Goal: Task Accomplishment & Management: Manage account settings

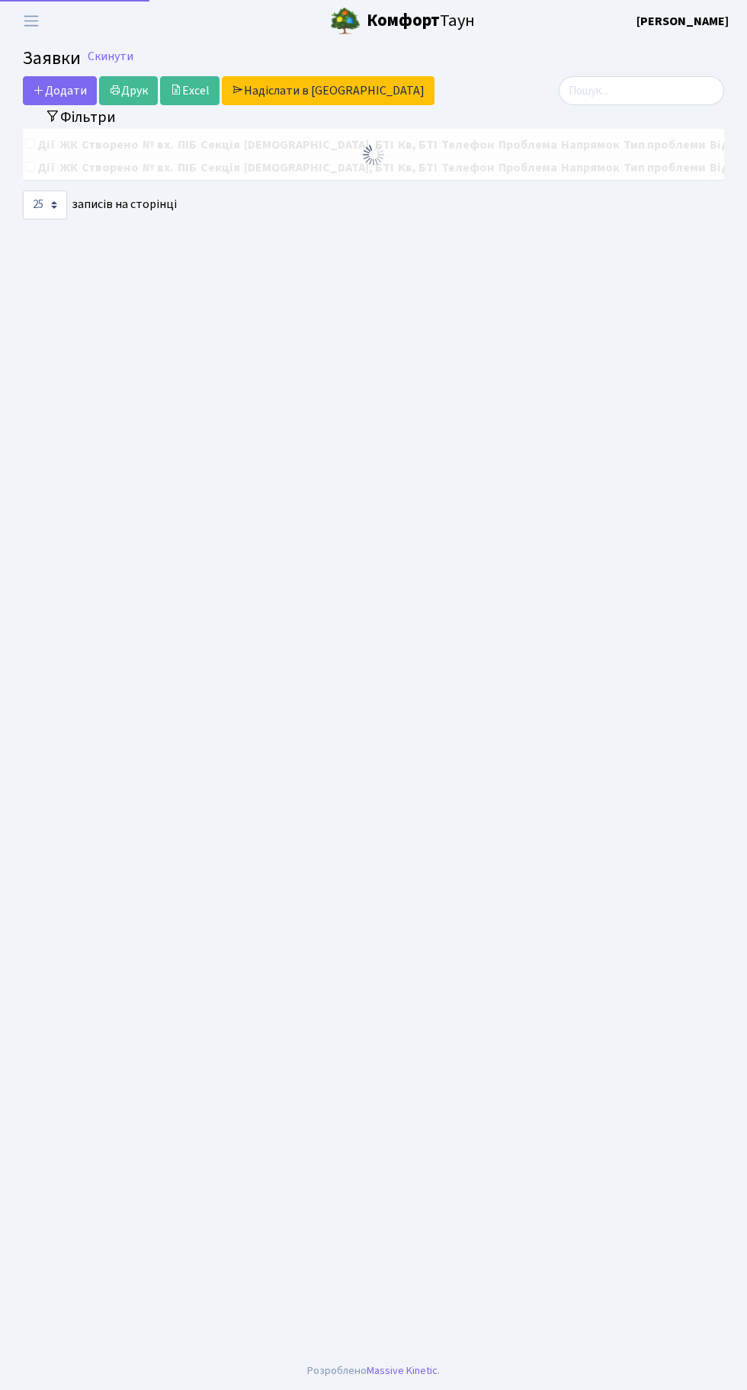
select select "25"
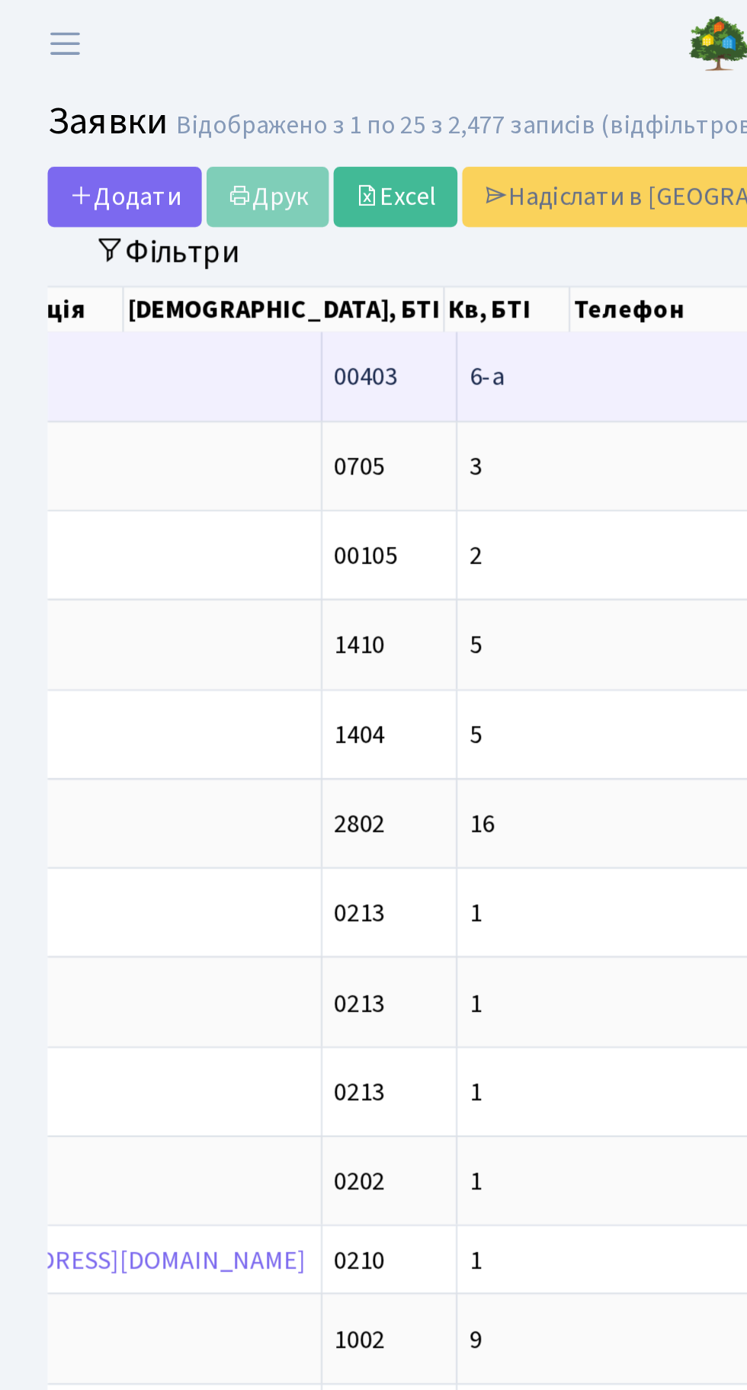
click at [395, 168] on td "154" at bounding box center [427, 180] width 65 height 42
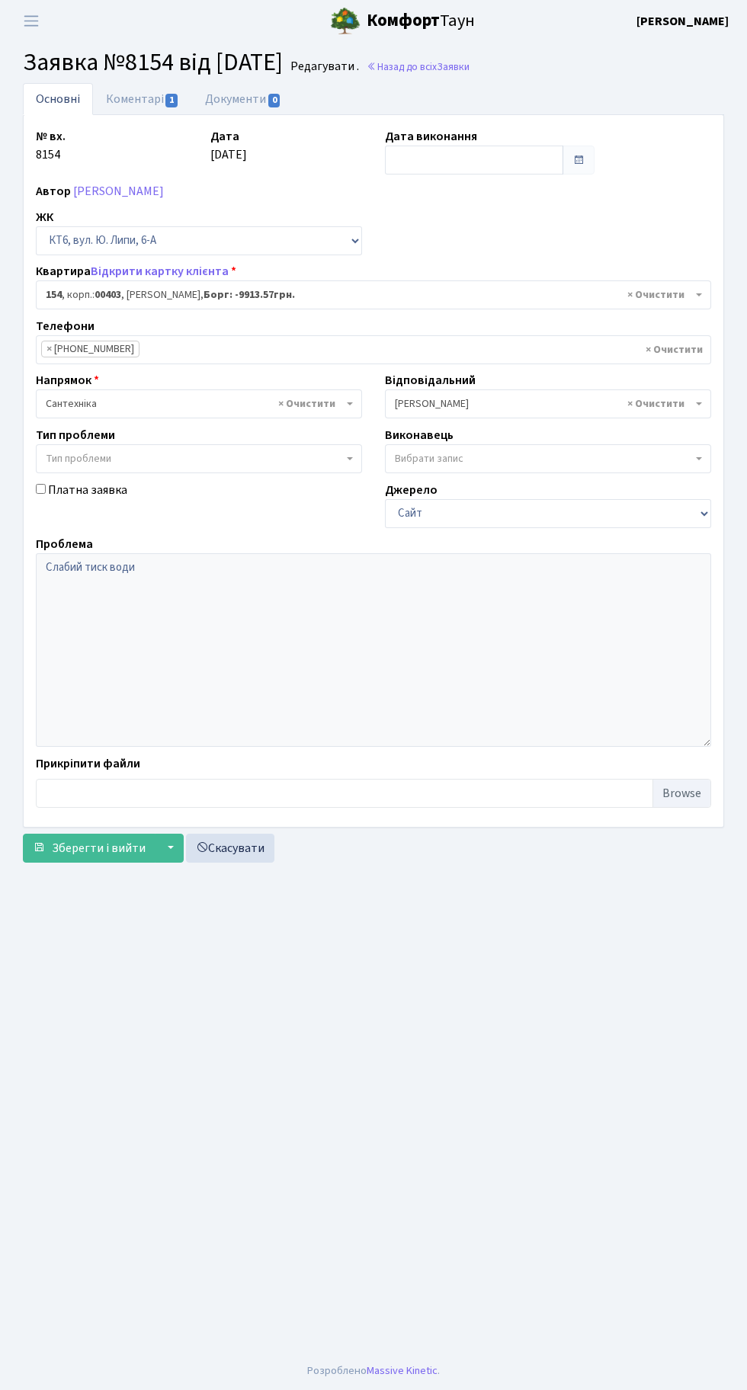
select select "17246"
click at [441, 155] on input "text" at bounding box center [474, 160] width 178 height 29
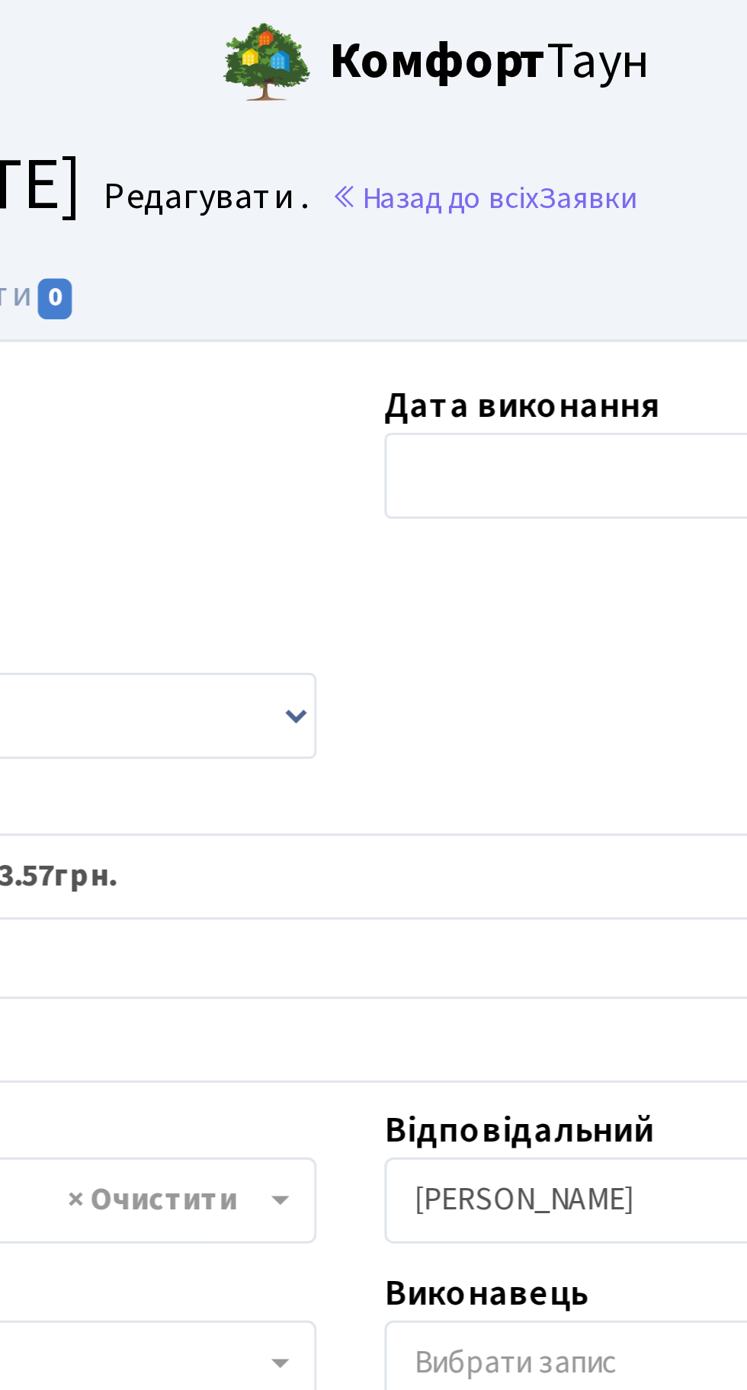
click at [428, 235] on div "№ вх. 8154 Дата [DATE] Дата виконання Автор [PERSON_NAME] ЖК - КТ, вул. Регенер…" at bounding box center [373, 471] width 698 height 688
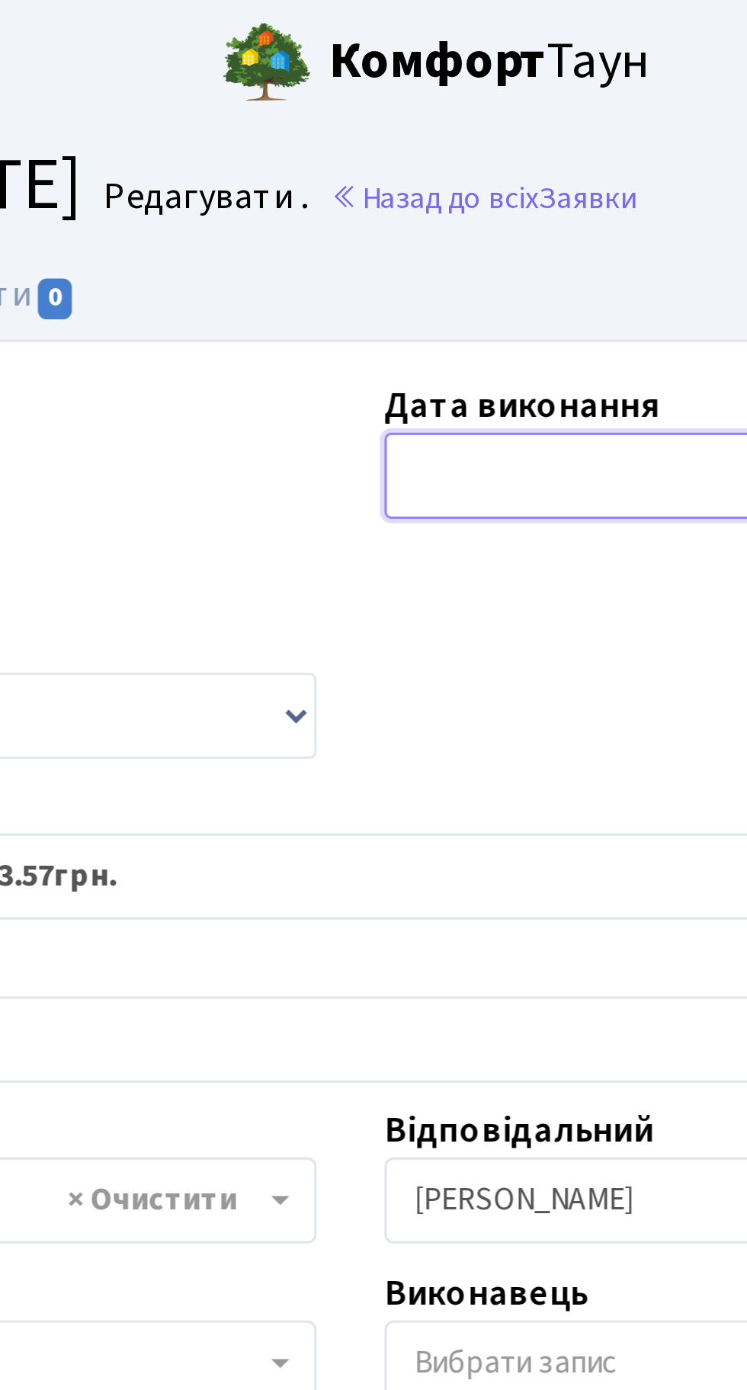
click at [434, 159] on input "text" at bounding box center [474, 160] width 178 height 29
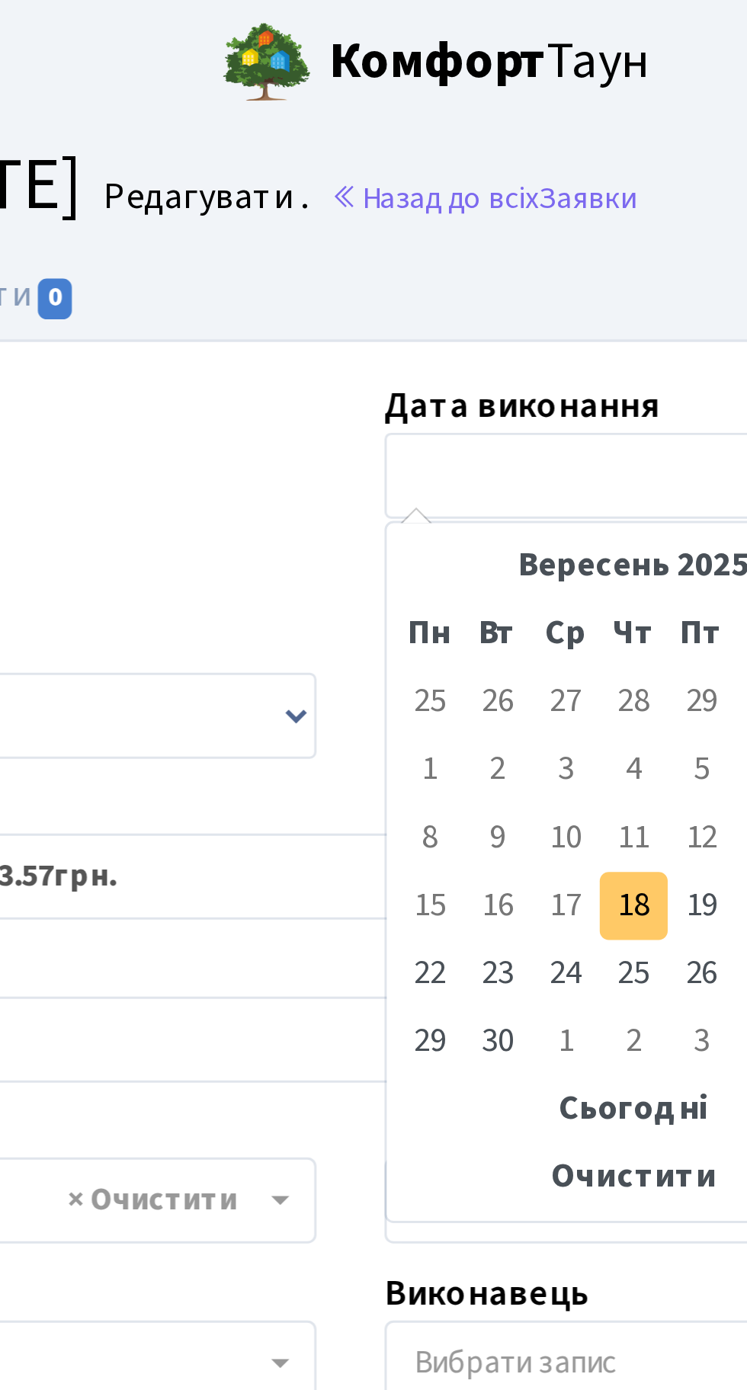
click at [473, 303] on td "18" at bounding box center [468, 304] width 23 height 23
type input "[DATE]"
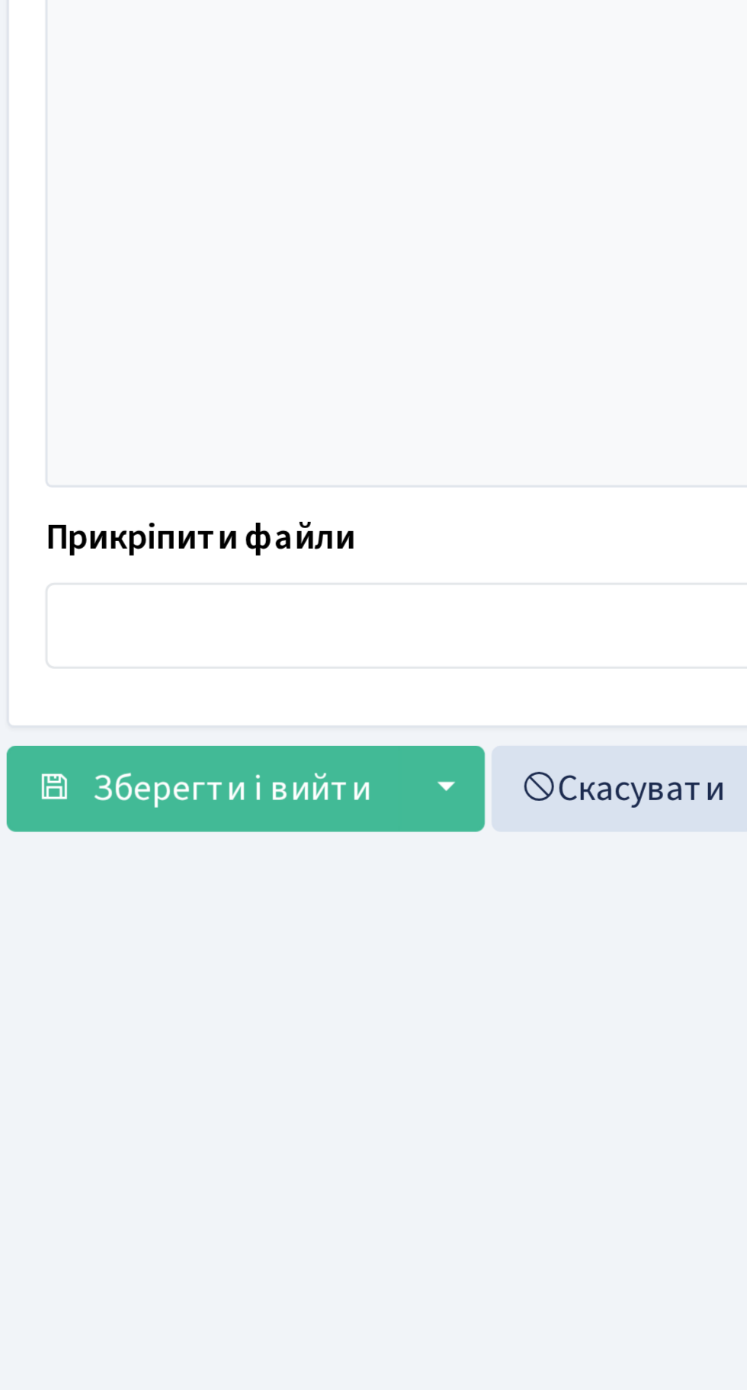
click at [152, 906] on main "Admin Заявки Редагувати Заявка №8154 від [DATE] Редагувати . Назад до всіх Заяв…" at bounding box center [373, 697] width 747 height 1310
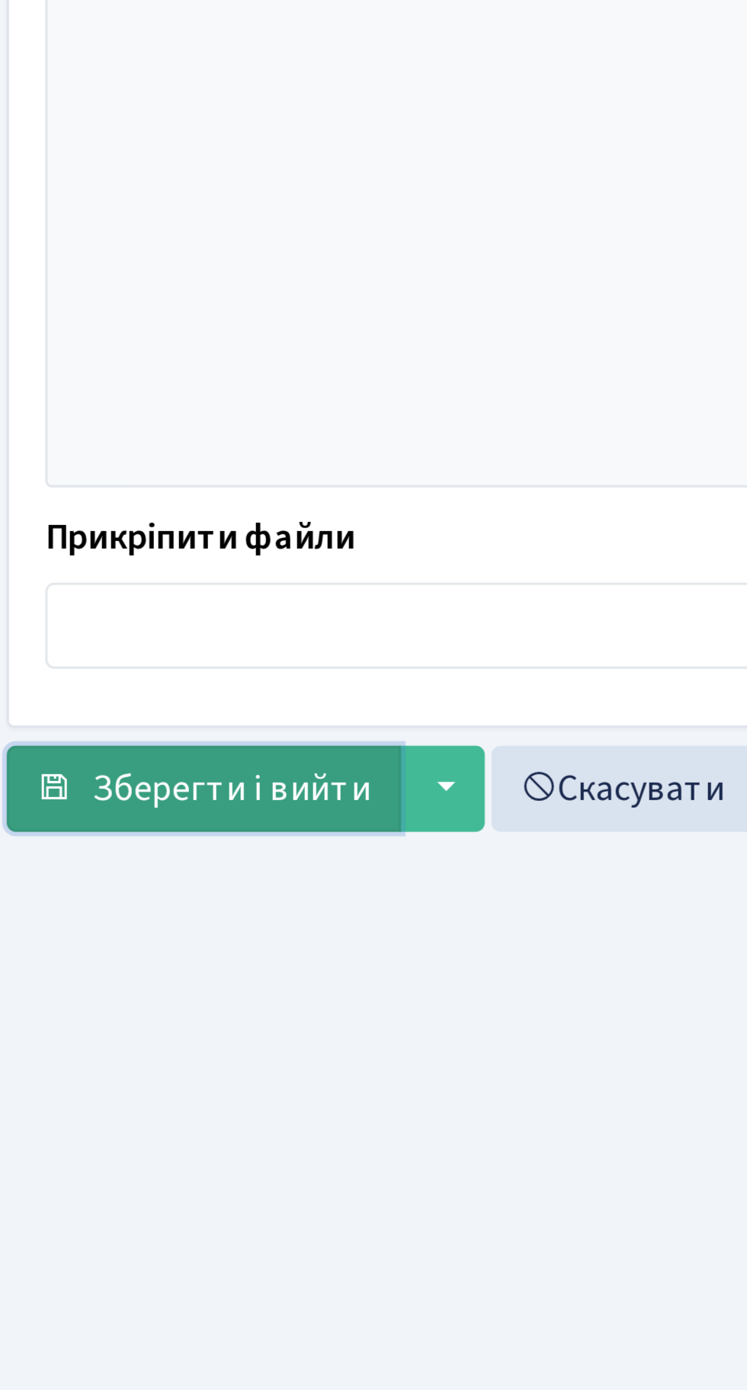
click at [106, 841] on span "Зберегти і вийти" at bounding box center [99, 848] width 94 height 17
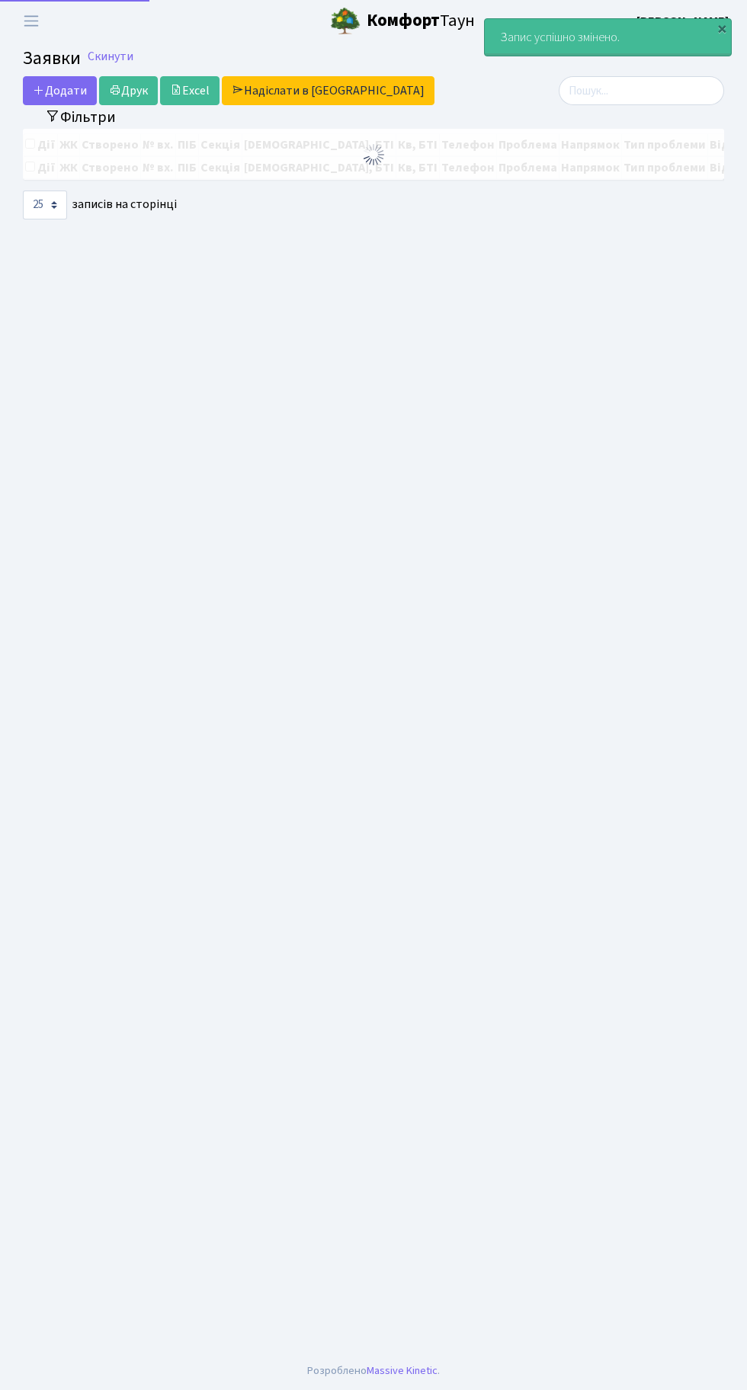
select select "25"
